Goal: Task Accomplishment & Management: Use online tool/utility

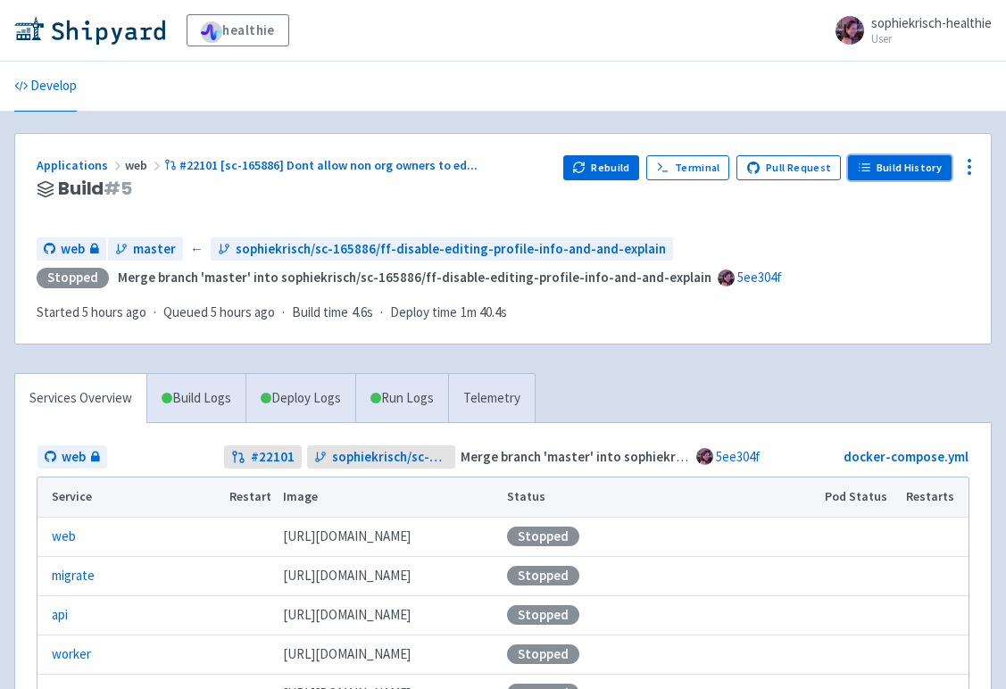
click at [901, 162] on link "Build History" at bounding box center [900, 167] width 104 height 25
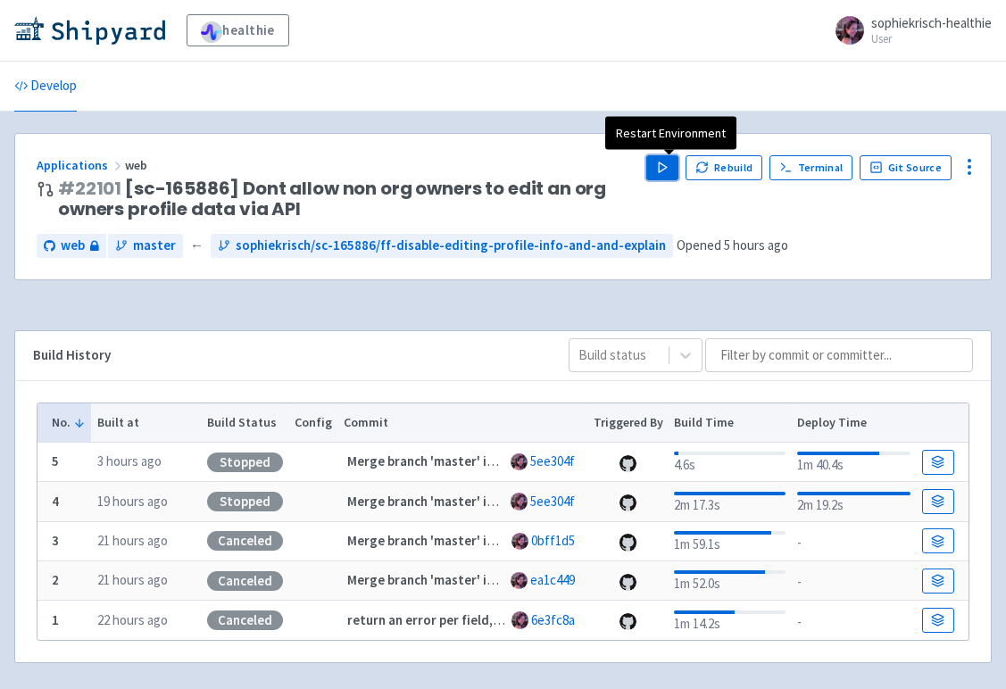
click at [663, 164] on icon "button" at bounding box center [662, 167] width 13 height 13
